Goal: Find specific page/section: Find specific page/section

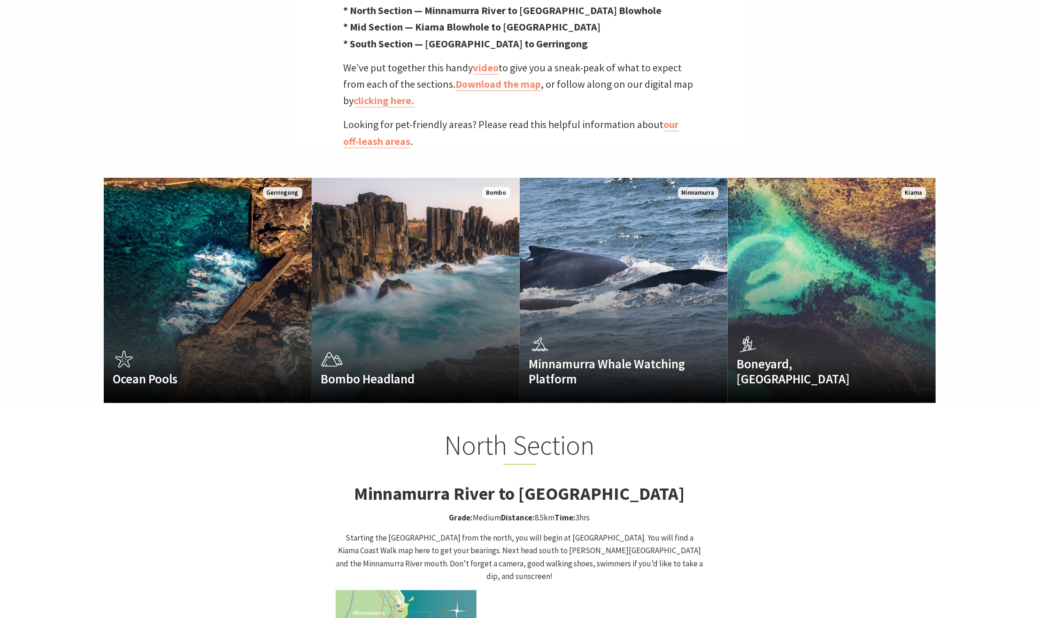
scroll to position [626, 0]
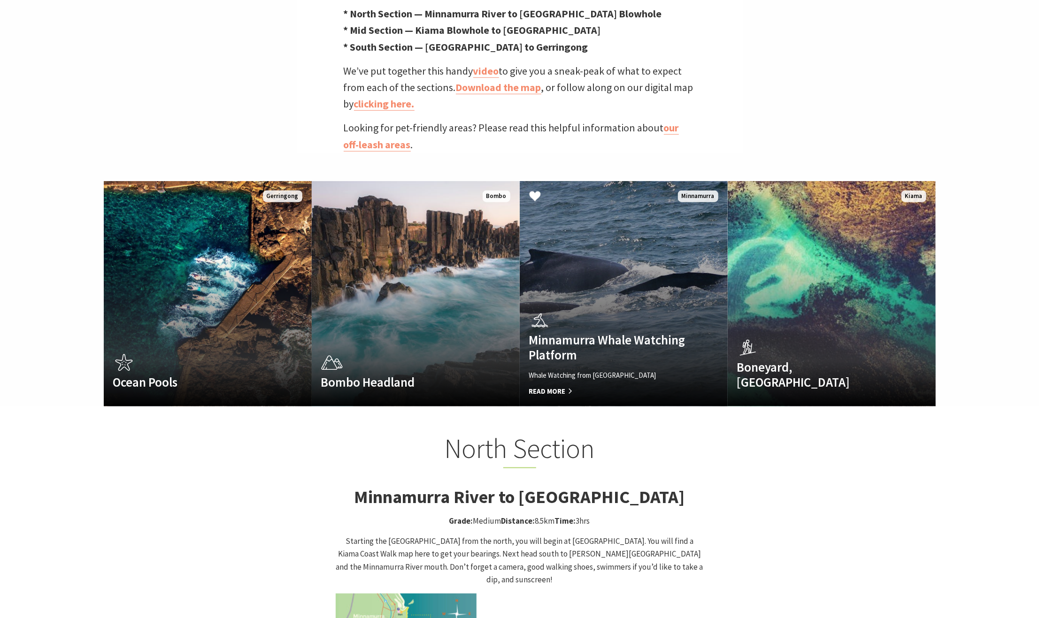
click at [553, 312] on div "Minnamurra Whale Watching Platform Whale Watching from [GEOGRAPHIC_DATA] Read M…" at bounding box center [608, 353] width 177 height 88
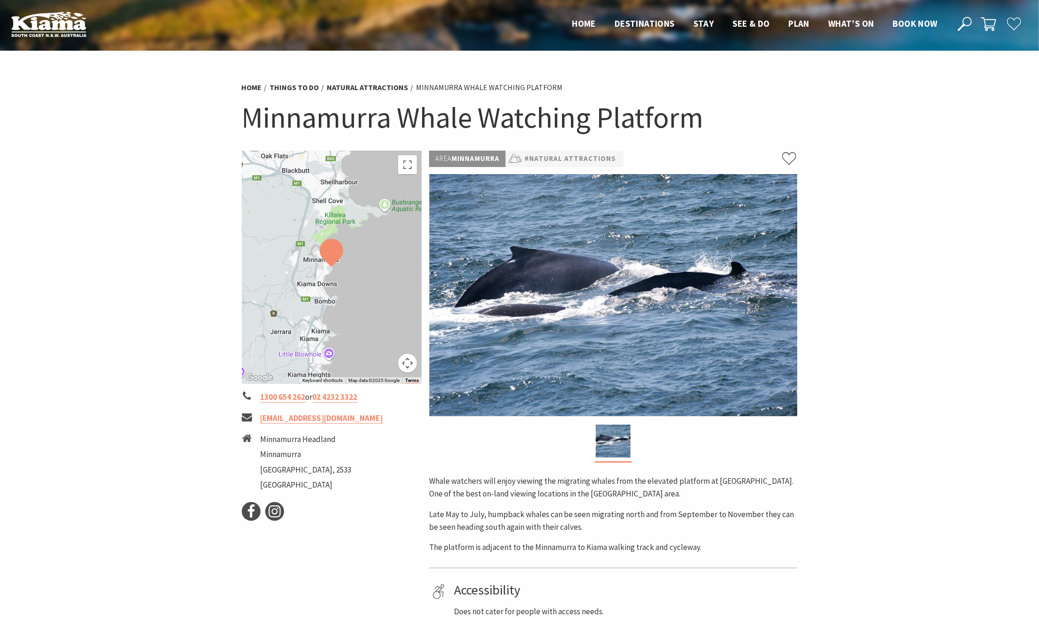
click at [399, 362] on button "Map camera controls" at bounding box center [407, 363] width 19 height 19
click at [386, 317] on button "Zoom in" at bounding box center [384, 316] width 19 height 19
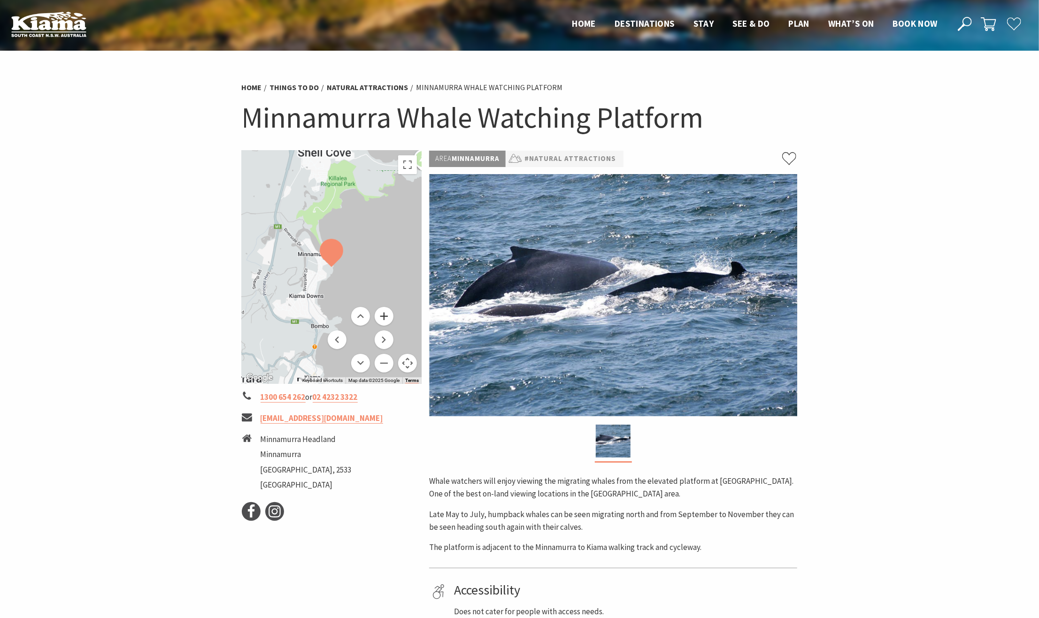
click at [386, 317] on button "Zoom in" at bounding box center [384, 316] width 19 height 19
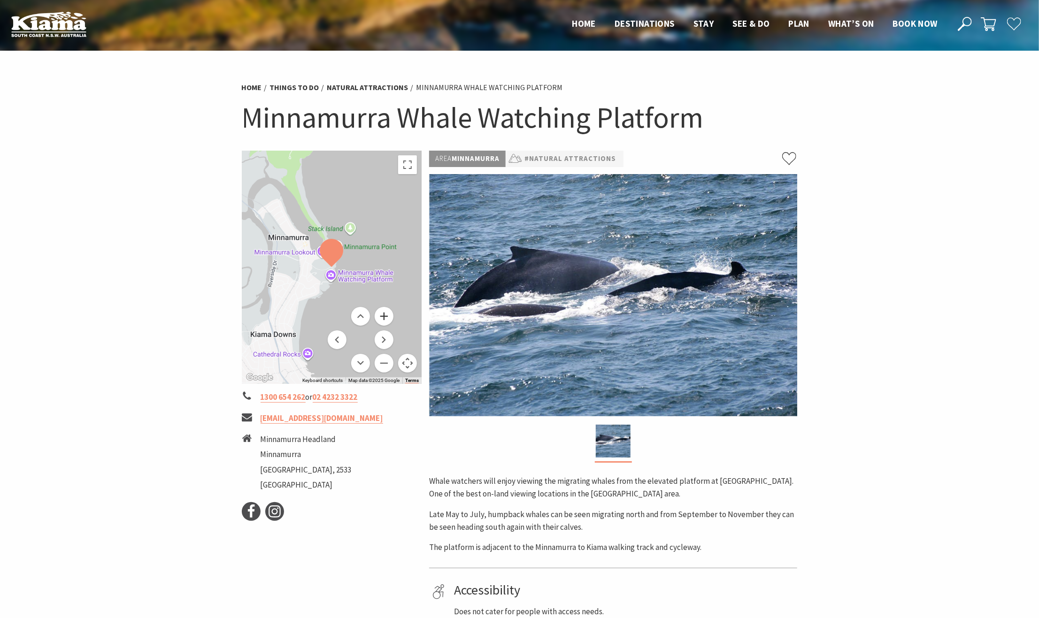
click at [386, 317] on button "Zoom in" at bounding box center [384, 316] width 19 height 19
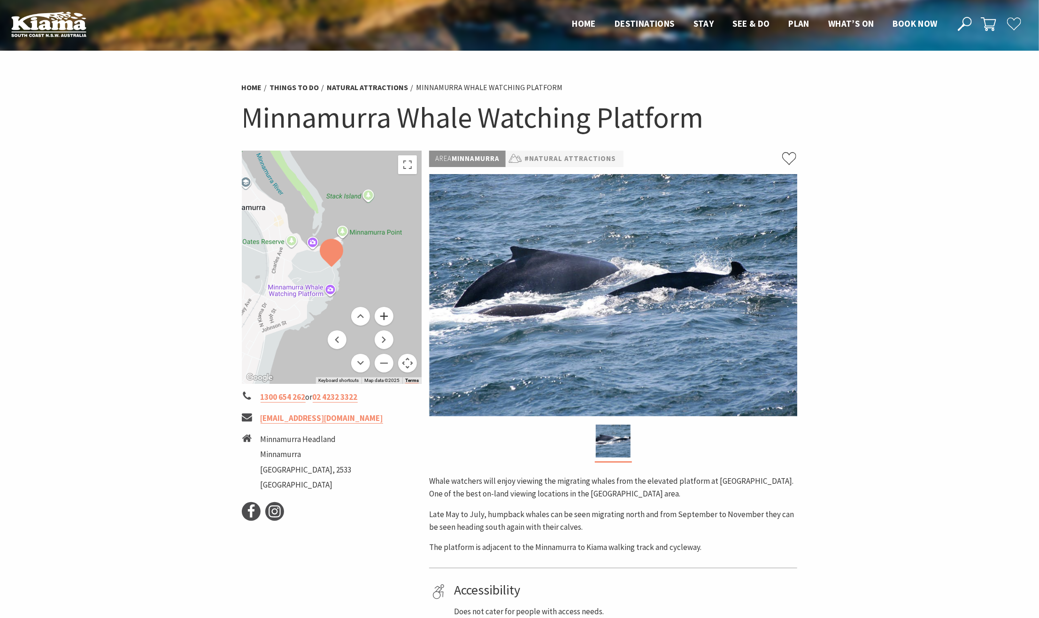
click at [386, 317] on button "Zoom in" at bounding box center [384, 316] width 19 height 19
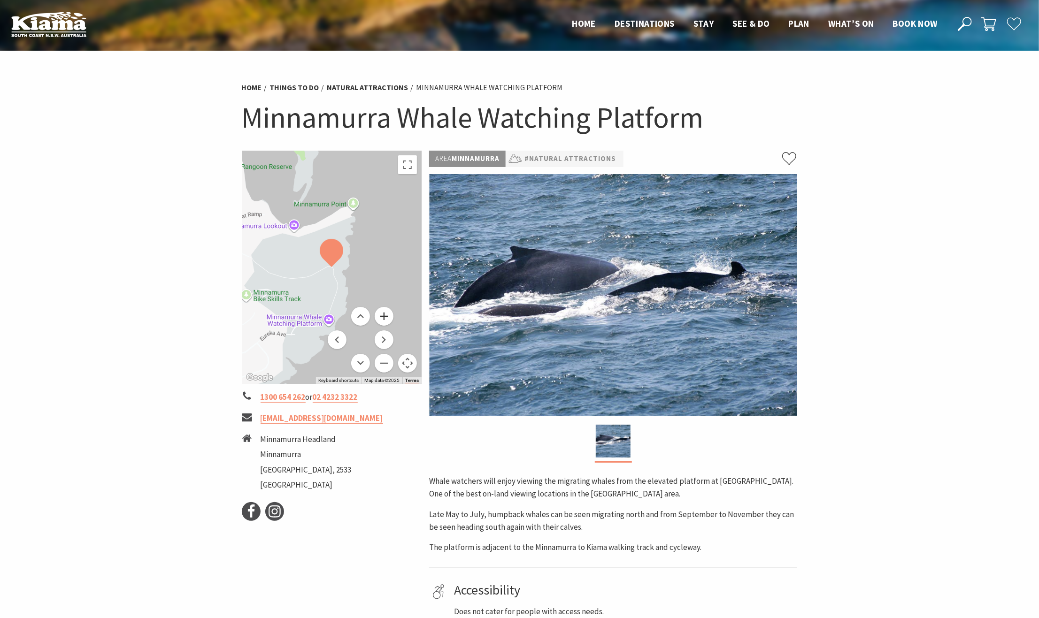
click at [386, 317] on button "Zoom in" at bounding box center [384, 316] width 19 height 19
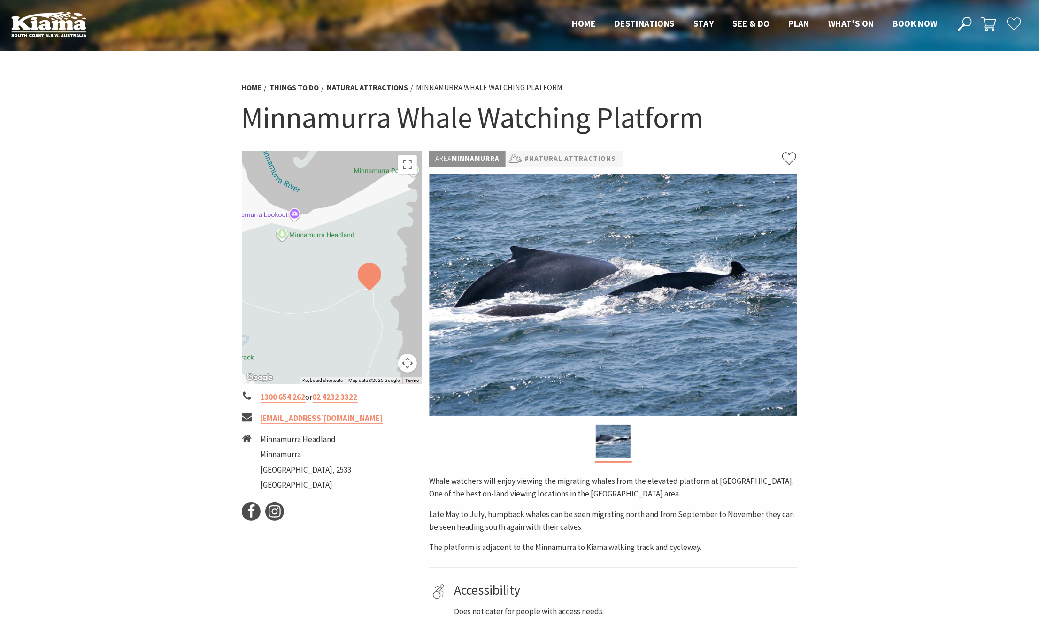
drag, startPoint x: 323, startPoint y: 237, endPoint x: 370, endPoint y: 268, distance: 56.3
click at [370, 268] on img at bounding box center [369, 277] width 31 height 36
click at [296, 216] on div at bounding box center [332, 267] width 180 height 233
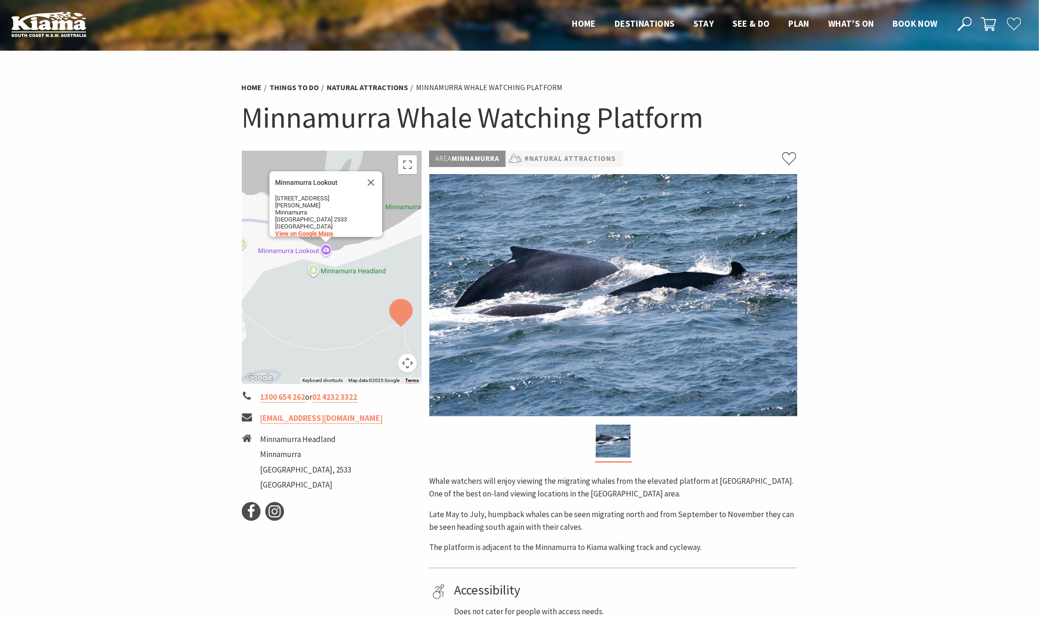
click at [303, 230] on span "View on Google Maps" at bounding box center [304, 233] width 58 height 7
